Goal: Complete application form

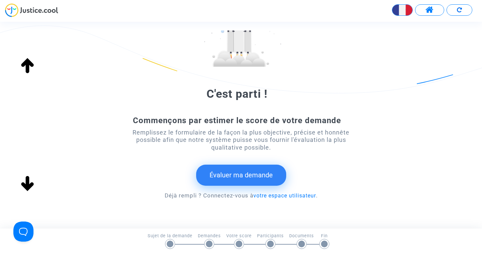
scroll to position [76, 0]
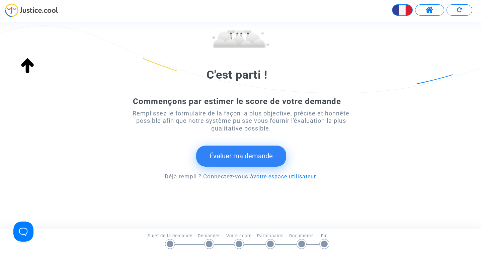
click at [238, 153] on button "Évaluer ma demande" at bounding box center [241, 156] width 90 height 21
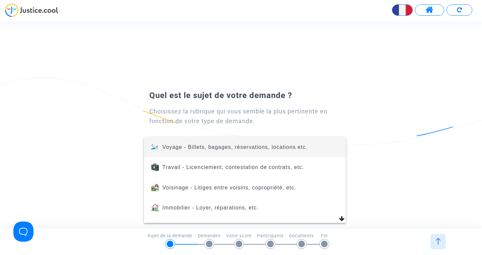
click at [79, 111] on div at bounding box center [241, 127] width 482 height 255
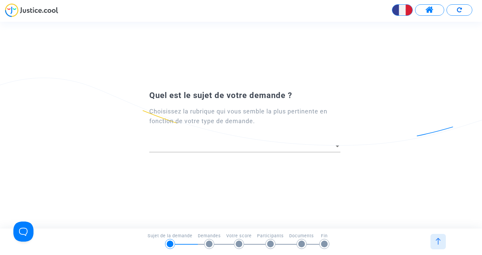
click at [337, 147] on div at bounding box center [338, 146] width 6 height 7
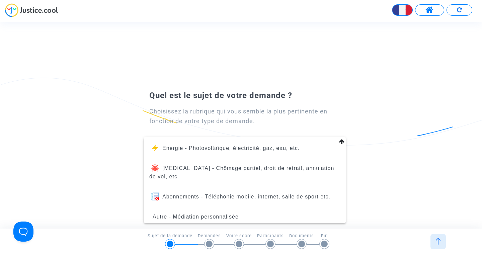
scroll to position [84, 0]
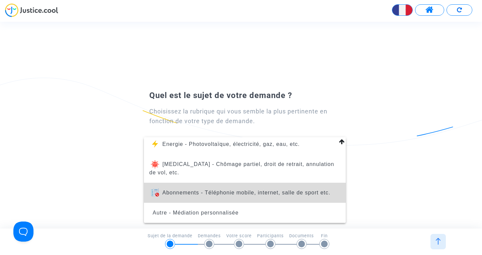
click at [259, 197] on span "Abonnements - Téléphonie mobile, internet, salle de sport etc." at bounding box center [244, 193] width 191 height 20
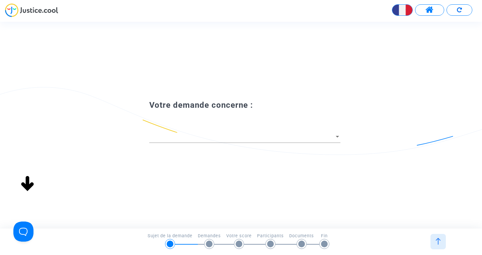
scroll to position [0, 0]
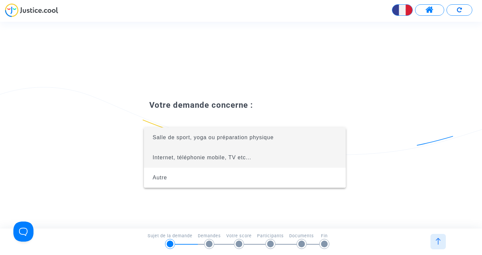
click at [195, 154] on span "Internet, téléphonie mobile, TV etc..." at bounding box center [244, 158] width 191 height 20
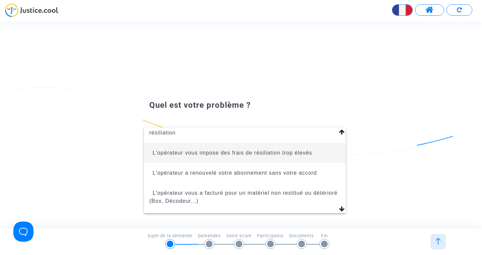
scroll to position [59, 0]
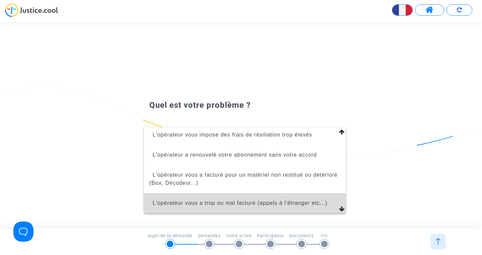
click at [177, 204] on span "L'opérateur vous a trop ou mal facturé (appels à l'étranger etc...)" at bounding box center [240, 203] width 175 height 6
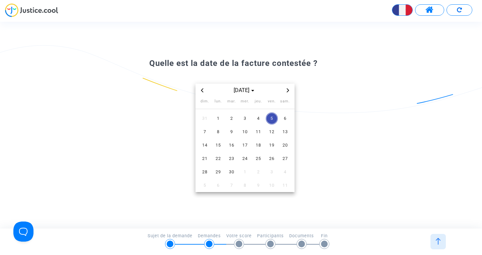
click at [201, 88] on span "Previous month" at bounding box center [202, 90] width 8 height 8
click at [219, 131] on span "4" at bounding box center [218, 132] width 12 height 12
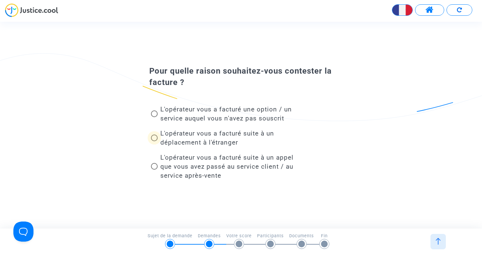
click at [153, 138] on span at bounding box center [154, 138] width 7 height 7
click at [154, 141] on input "L'opérateur vous a facturé suite à un déplacement à l'étranger" at bounding box center [154, 141] width 0 height 0
radio input "true"
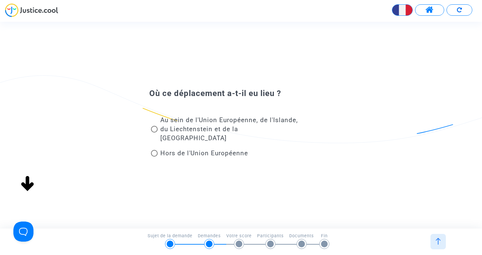
click at [154, 129] on span at bounding box center [154, 129] width 7 height 7
click at [154, 133] on input "Au sein de l'Union Européenne, de l'Islande, du Liechtenstein et de la [GEOGRAP…" at bounding box center [154, 133] width 0 height 0
radio input "true"
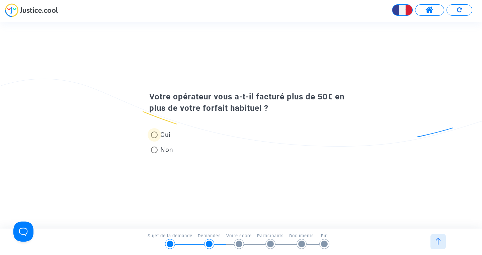
click at [156, 134] on span at bounding box center [154, 135] width 7 height 7
click at [154, 138] on input "Oui" at bounding box center [154, 138] width 0 height 0
radio input "true"
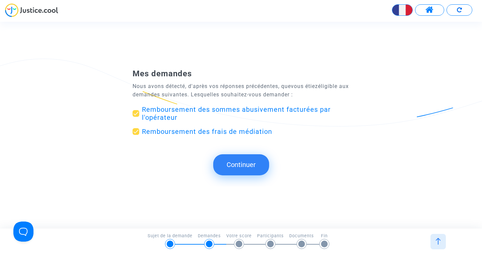
click at [190, 109] on span "Remboursement des sommes abusivement facturées par l'opérateur" at bounding box center [236, 114] width 189 height 16
click at [136, 117] on input "Remboursement des sommes abusivement facturées par l'opérateur" at bounding box center [136, 117] width 0 height 0
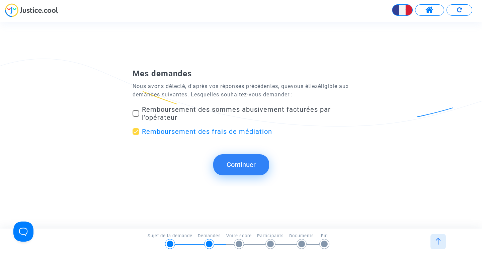
click at [190, 109] on span "Remboursement des sommes abusivement facturées par l'opérateur" at bounding box center [236, 114] width 189 height 16
click at [136, 117] on input "Remboursement des sommes abusivement facturées par l'opérateur" at bounding box center [136, 117] width 0 height 0
checkbox input "true"
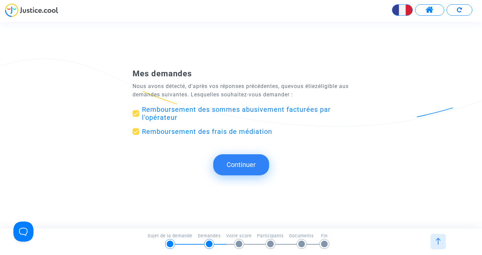
click at [241, 172] on button "Continuer" at bounding box center [241, 164] width 56 height 21
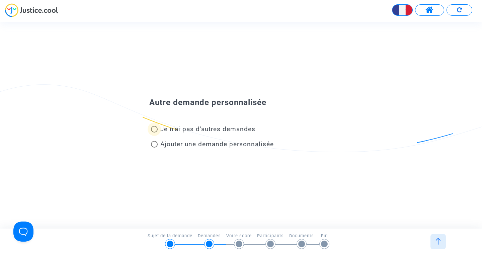
click at [196, 130] on span "Je n'ai pas d'autres demandes" at bounding box center [207, 129] width 95 height 8
click at [154, 133] on input "Je n'ai pas d'autres demandes" at bounding box center [154, 133] width 0 height 0
radio input "true"
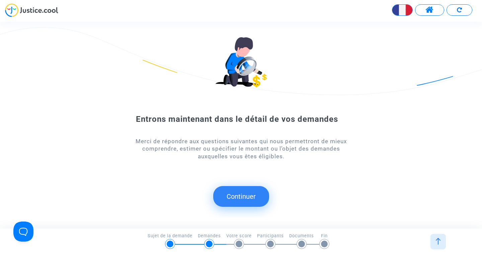
click at [246, 200] on button "Continuer" at bounding box center [241, 196] width 56 height 21
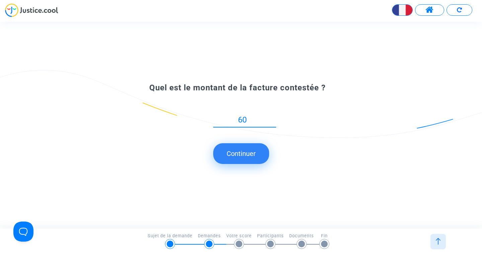
type input "60"
click at [237, 158] on button "Continuer" at bounding box center [241, 153] width 56 height 21
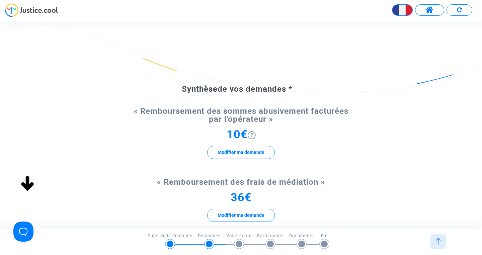
click at [354, 198] on div "Synthèse de vos demandes * « Remboursement des sommes abusivement facturées par…" at bounding box center [241, 184] width 482 height 255
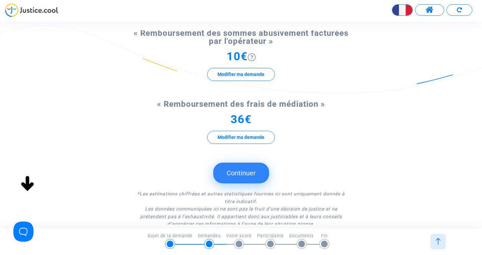
scroll to position [95, 0]
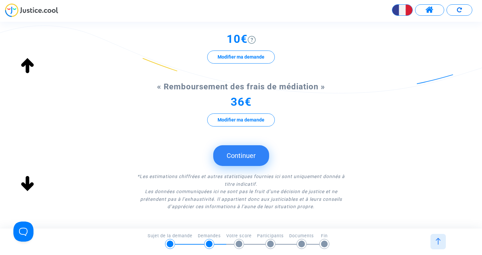
click at [311, 145] on form "Synthèse de vos demandes * « Remboursement des sommes abusivement facturées par…" at bounding box center [241, 100] width 217 height 222
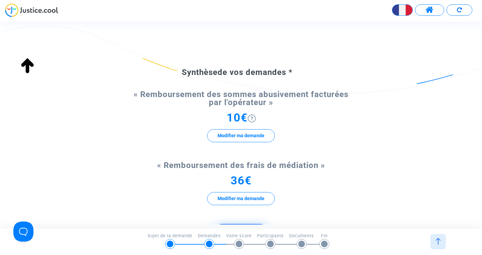
scroll to position [0, 0]
